Goal: Information Seeking & Learning: Understand process/instructions

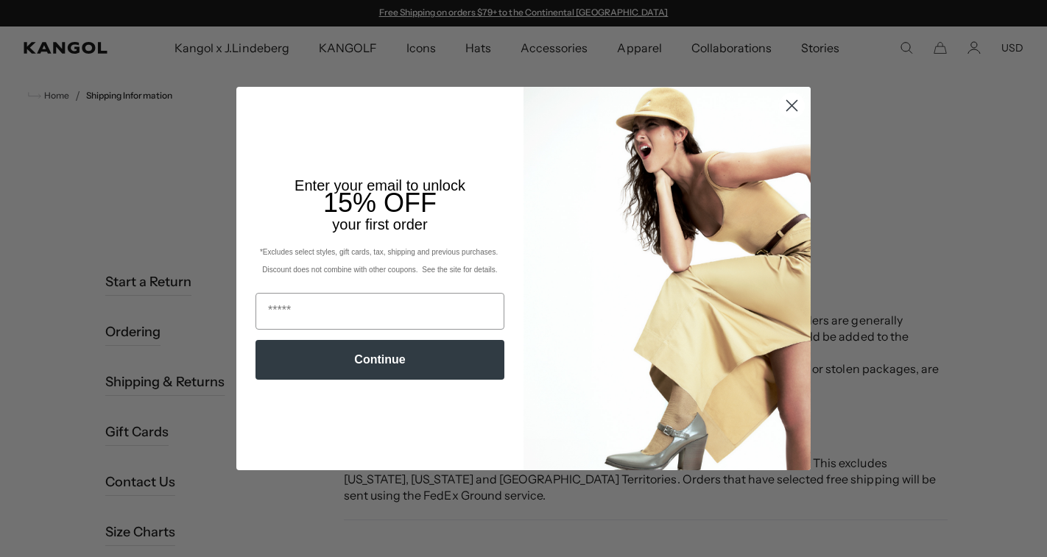
click at [795, 111] on circle "Close dialog" at bounding box center [792, 106] width 24 height 24
click at [785, 105] on circle "Close dialog" at bounding box center [792, 106] width 24 height 24
click at [794, 102] on circle "Close dialog" at bounding box center [792, 106] width 24 height 24
click at [789, 117] on circle "Close dialog" at bounding box center [792, 106] width 24 height 24
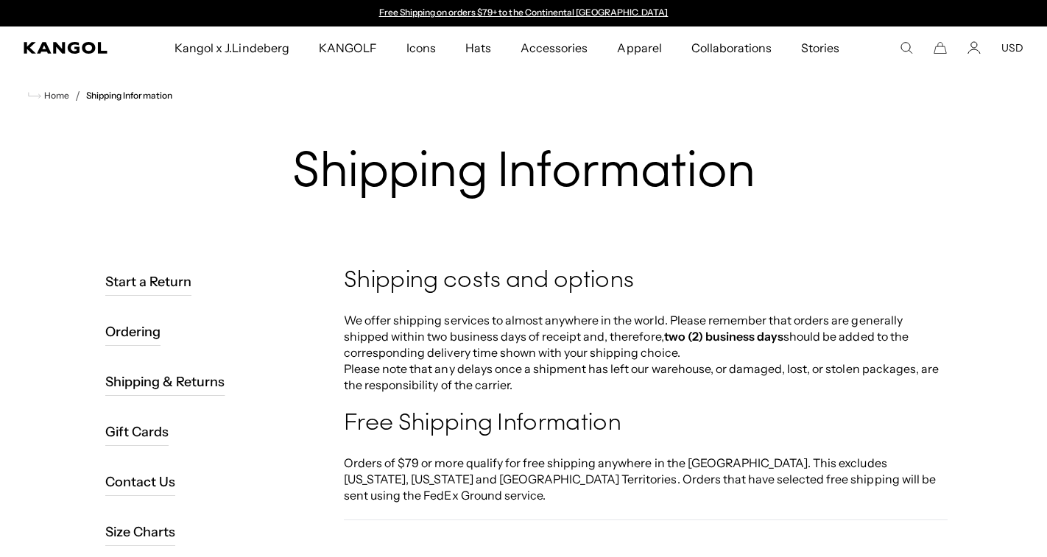
click at [794, 132] on circle "Close dialog" at bounding box center [792, 144] width 24 height 24
click at [906, 48] on icon "Search here" at bounding box center [906, 47] width 13 height 13
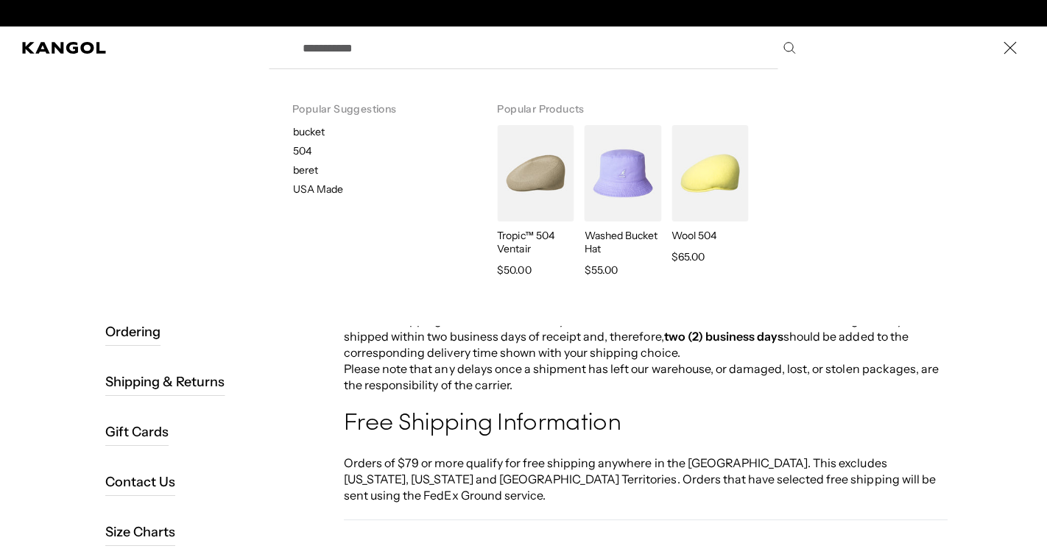
scroll to position [0, 303]
click at [0, 48] on div "Search here" at bounding box center [0, 48] width 0 height 0
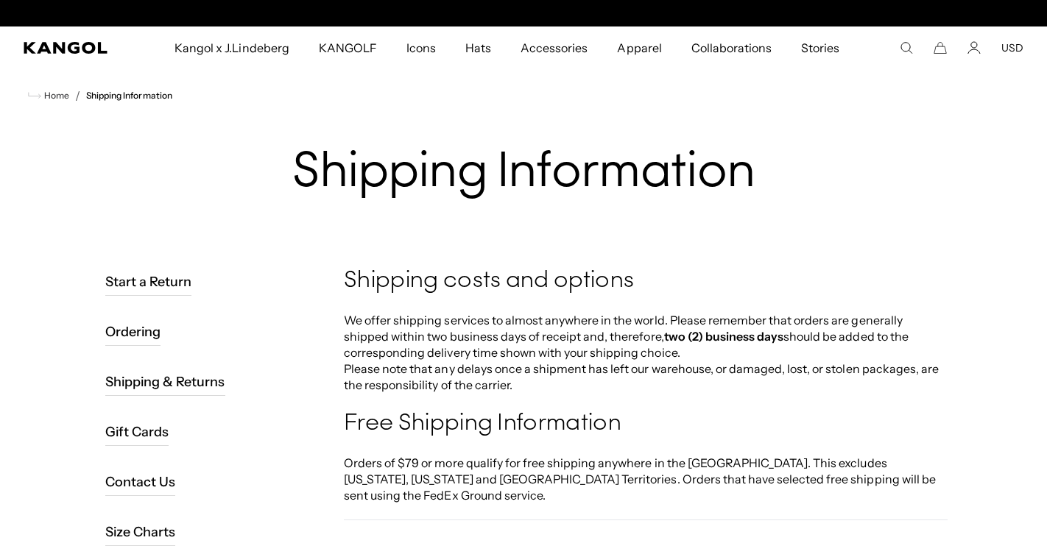
scroll to position [0, 0]
click at [168, 381] on link "Shipping & Returns" at bounding box center [165, 382] width 120 height 28
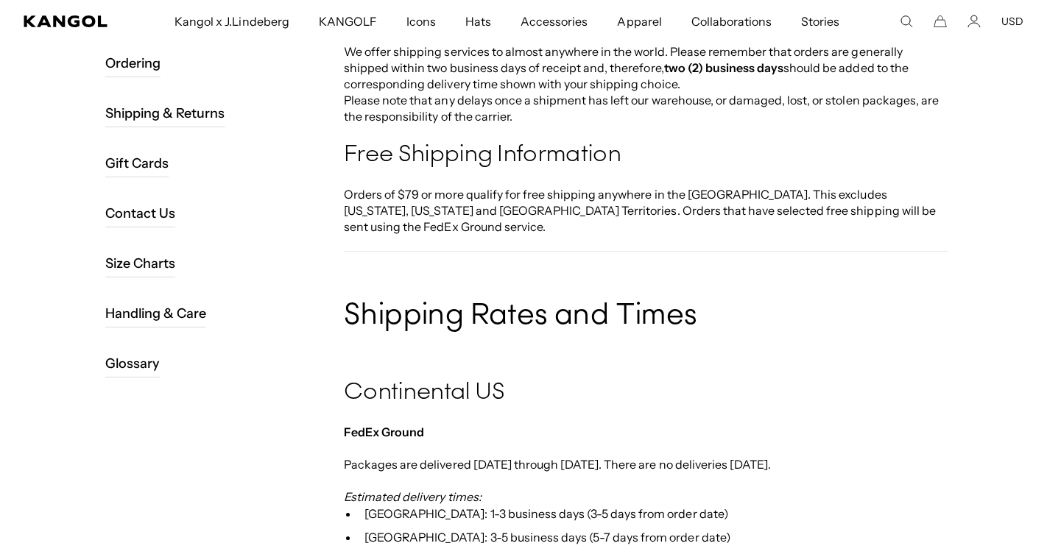
scroll to position [0, 303]
click at [162, 112] on link "Shipping & Returns" at bounding box center [165, 113] width 120 height 28
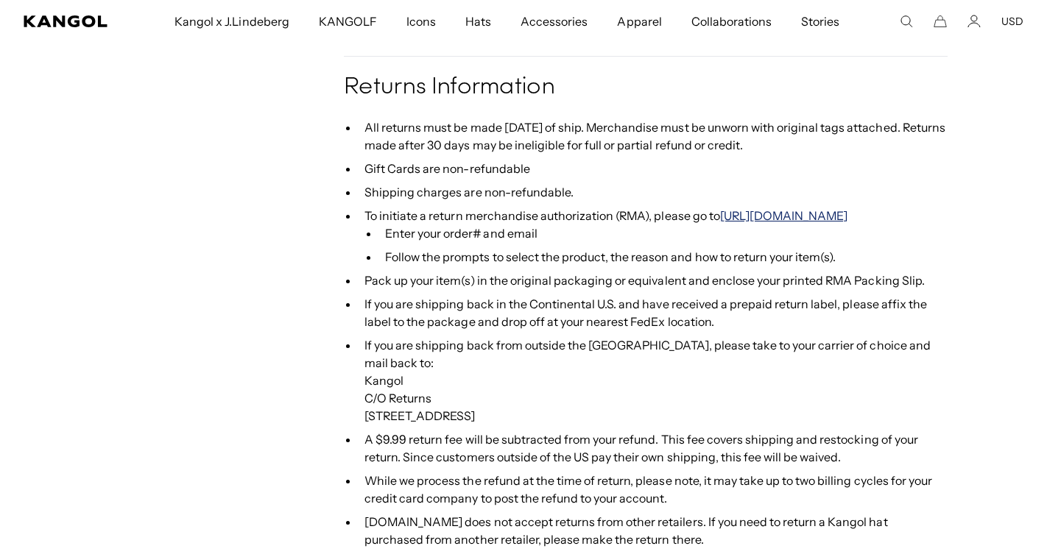
click at [789, 208] on link "[URL][DOMAIN_NAME]" at bounding box center [784, 215] width 128 height 15
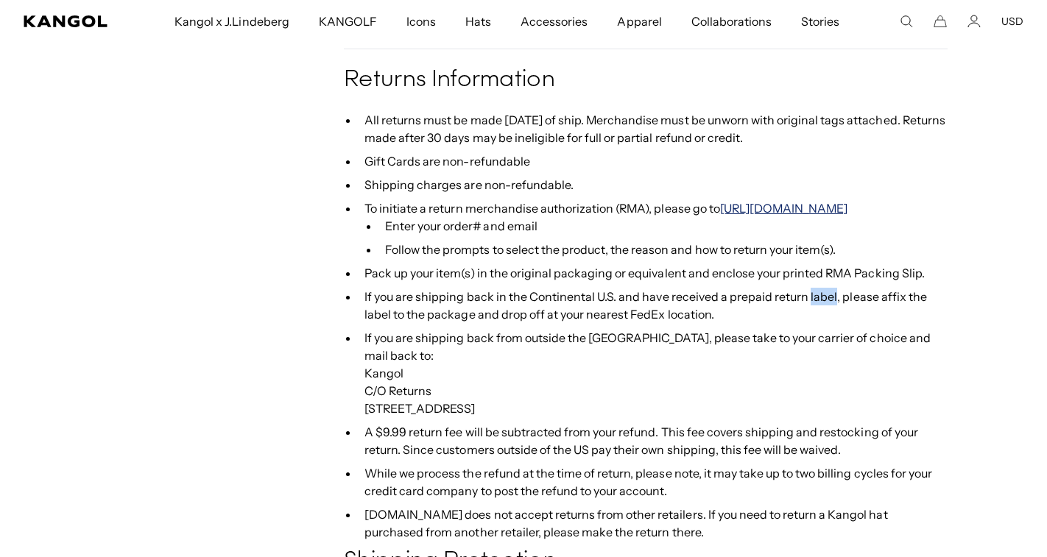
scroll to position [0, 303]
click at [774, 201] on link "[URL][DOMAIN_NAME]" at bounding box center [784, 208] width 128 height 15
